Goal: Task Accomplishment & Management: Manage account settings

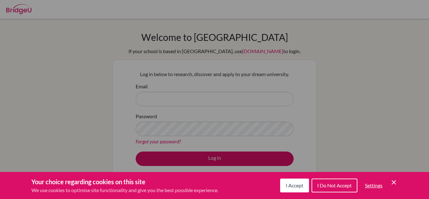
click at [301, 185] on span "I Accept" at bounding box center [295, 185] width 18 height 6
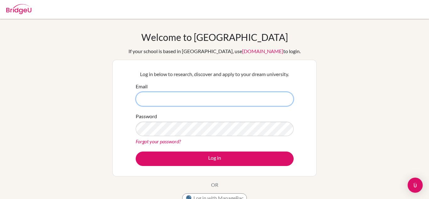
click at [198, 101] on input "Email" at bounding box center [215, 99] width 158 height 14
type input "[EMAIL_ADDRESS][DOMAIN_NAME]"
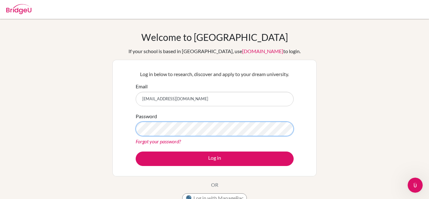
click at [136, 151] on button "Log in" at bounding box center [215, 158] width 158 height 14
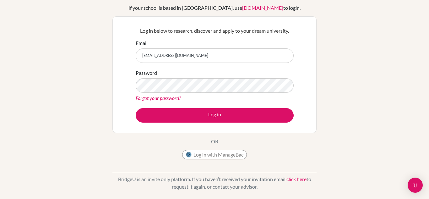
scroll to position [41, 0]
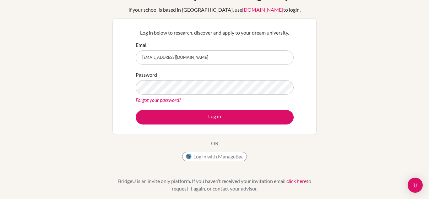
drag, startPoint x: 242, startPoint y: 53, endPoint x: 131, endPoint y: 54, distance: 111.5
click at [131, 54] on div "Log in below to research, discover and apply to your dream university. Email [E…" at bounding box center [214, 76] width 204 height 116
type input "[EMAIL_ADDRESS][PERSON_NAME][DOMAIN_NAME]"
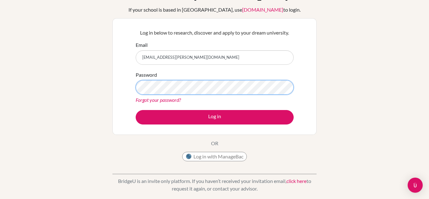
click at [136, 110] on button "Log in" at bounding box center [215, 117] width 158 height 14
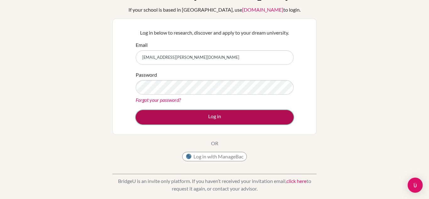
click at [202, 113] on button "Log in" at bounding box center [215, 117] width 158 height 14
